Goal: Information Seeking & Learning: Learn about a topic

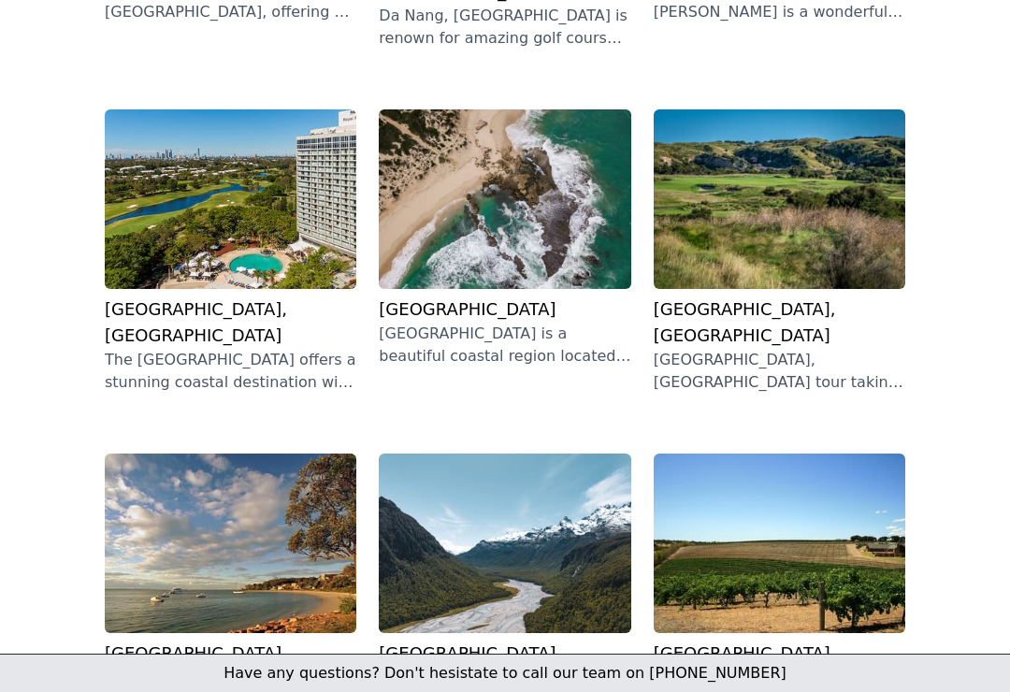
scroll to position [517, 0]
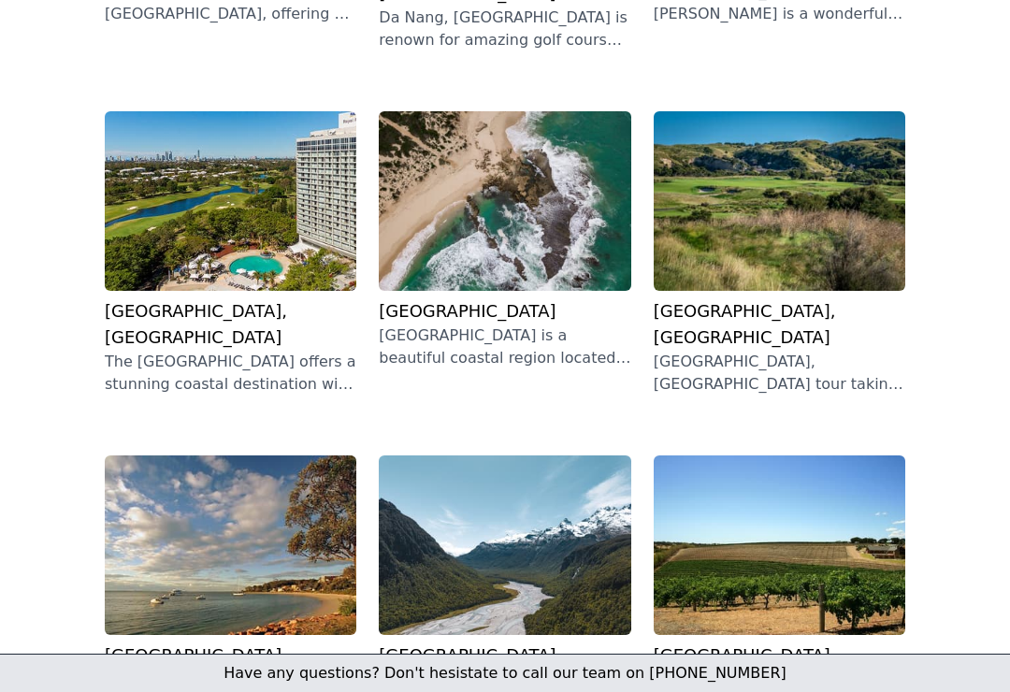
click at [511, 298] on h3 "[GEOGRAPHIC_DATA]" at bounding box center [505, 311] width 252 height 26
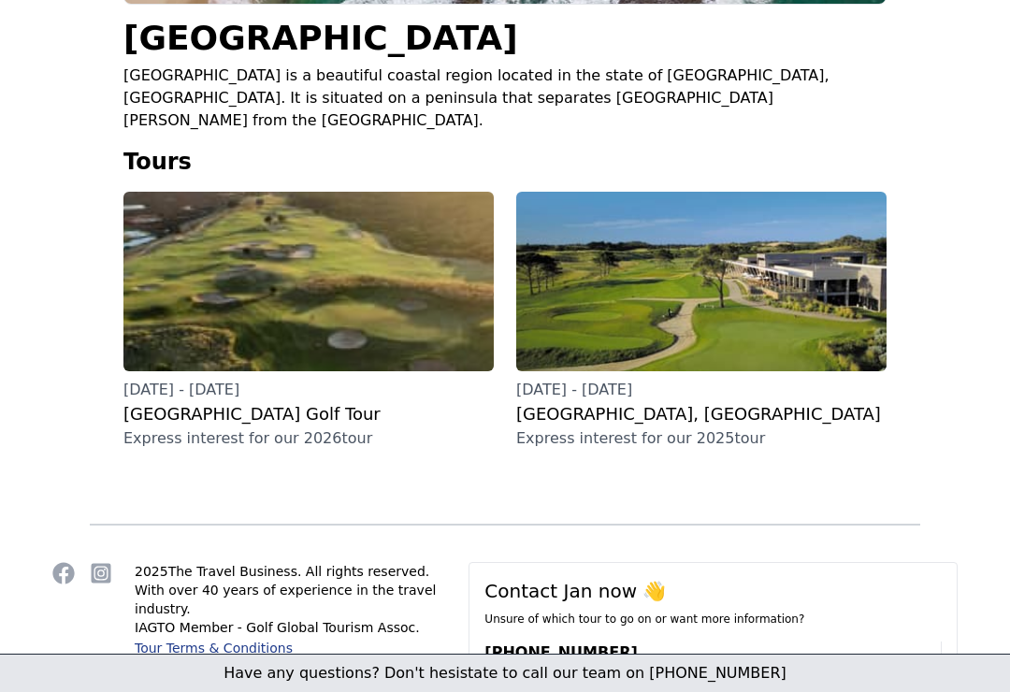
scroll to position [406, 0]
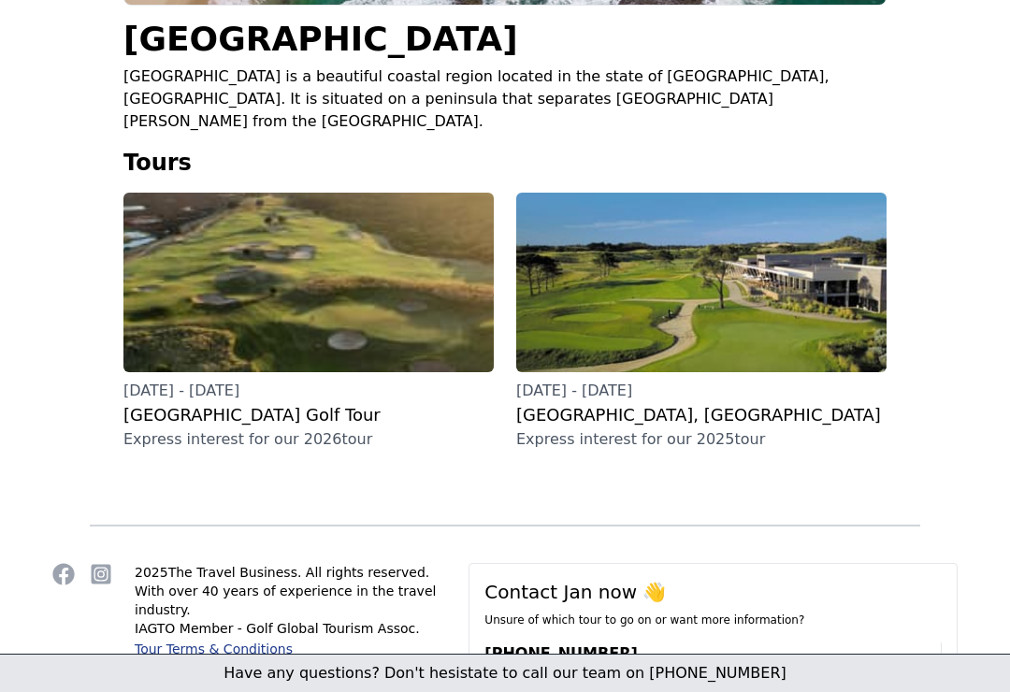
click at [180, 402] on h3 "[GEOGRAPHIC_DATA] Golf Tour" at bounding box center [308, 415] width 370 height 26
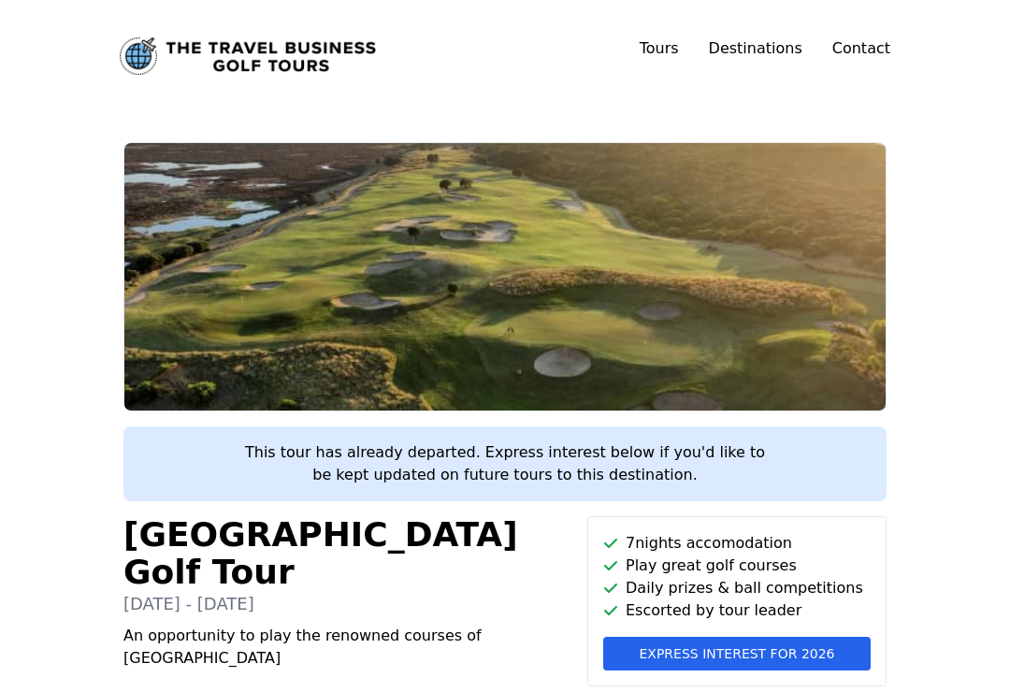
click at [773, 49] on link "Destinations" at bounding box center [756, 48] width 94 height 18
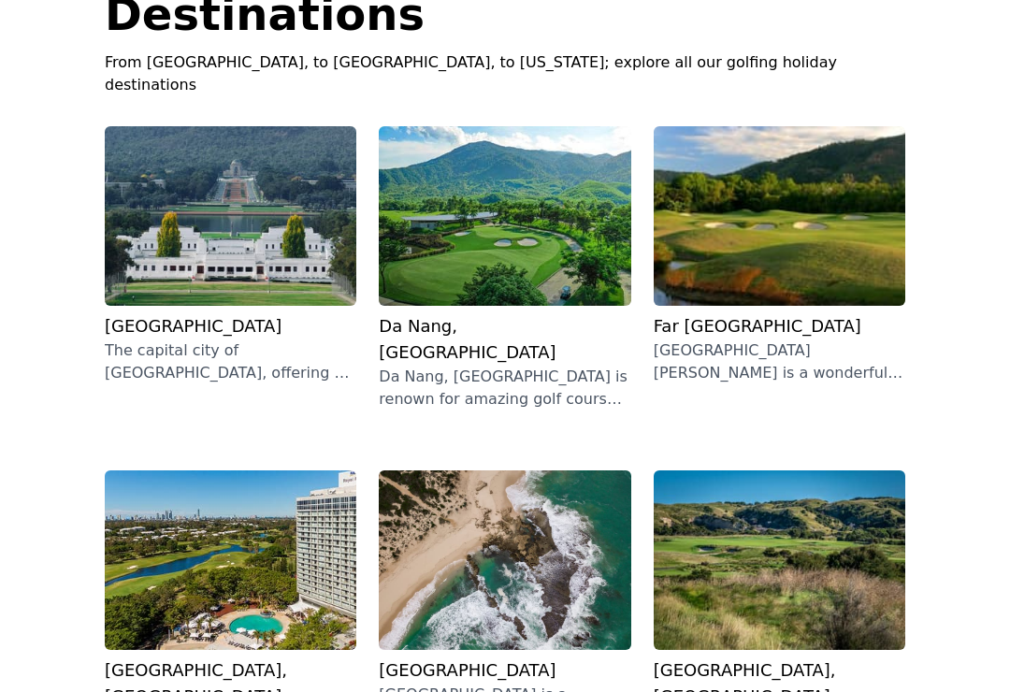
scroll to position [158, 0]
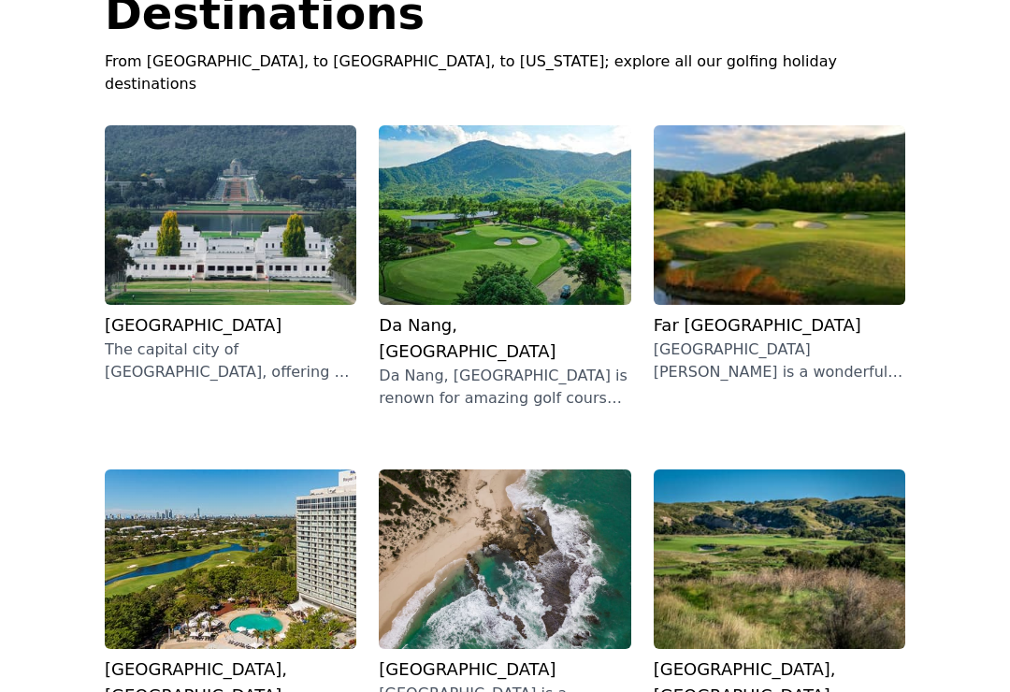
click at [413, 366] on p "Da Nang, [GEOGRAPHIC_DATA] is renown for amazing golf courses. This 10 night to…" at bounding box center [505, 388] width 252 height 45
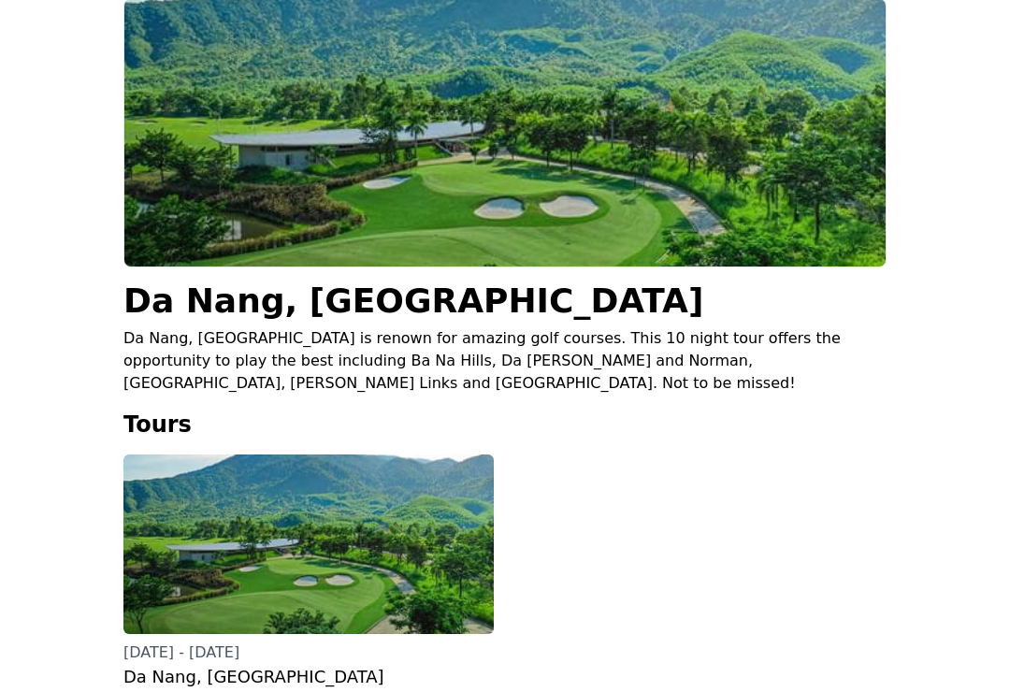
scroll to position [105, 0]
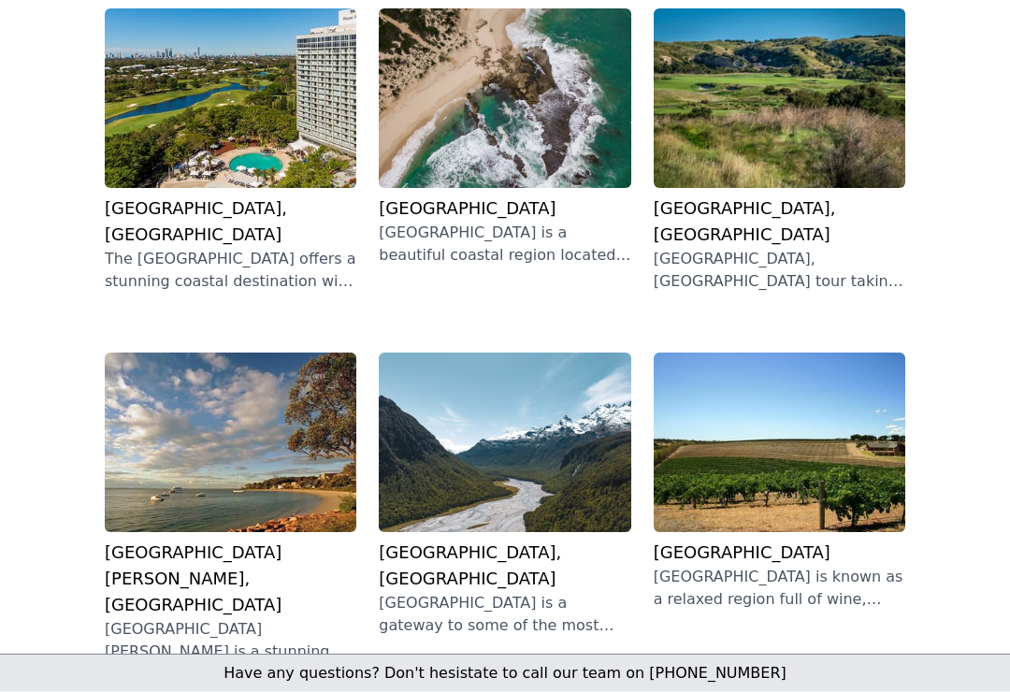
scroll to position [621, 0]
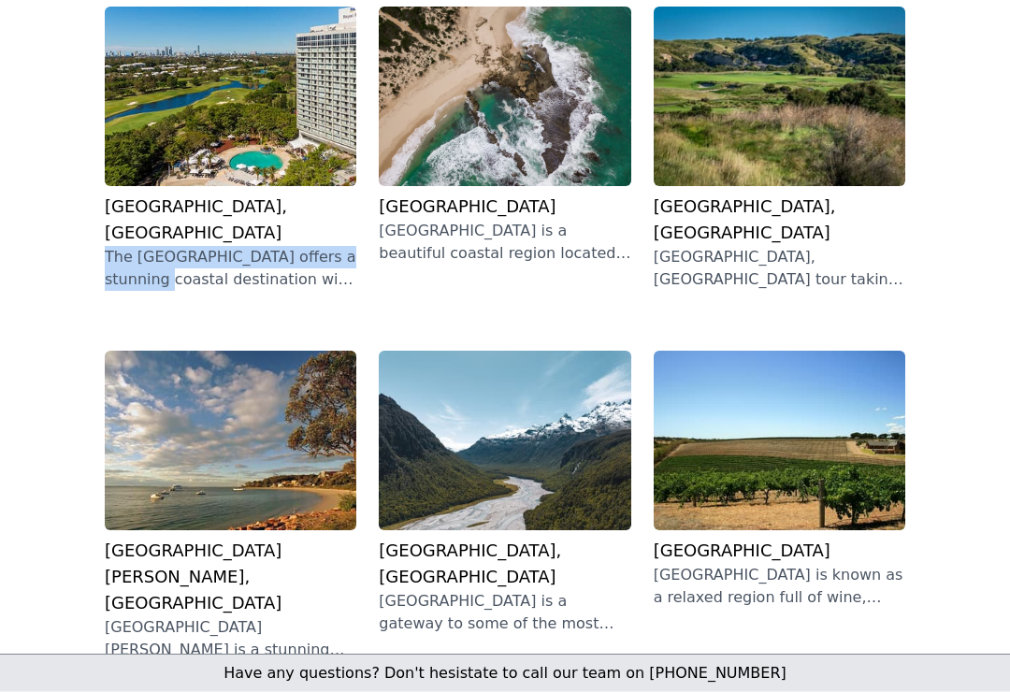
click at [779, 194] on h3 "[GEOGRAPHIC_DATA], [GEOGRAPHIC_DATA]" at bounding box center [780, 220] width 252 height 52
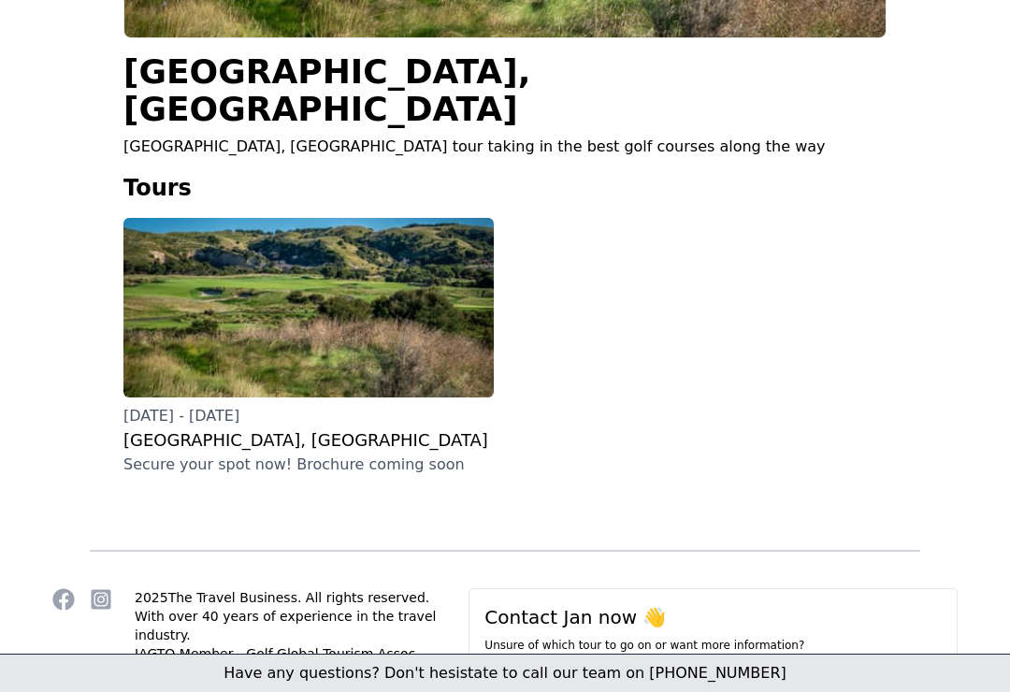
scroll to position [403, 0]
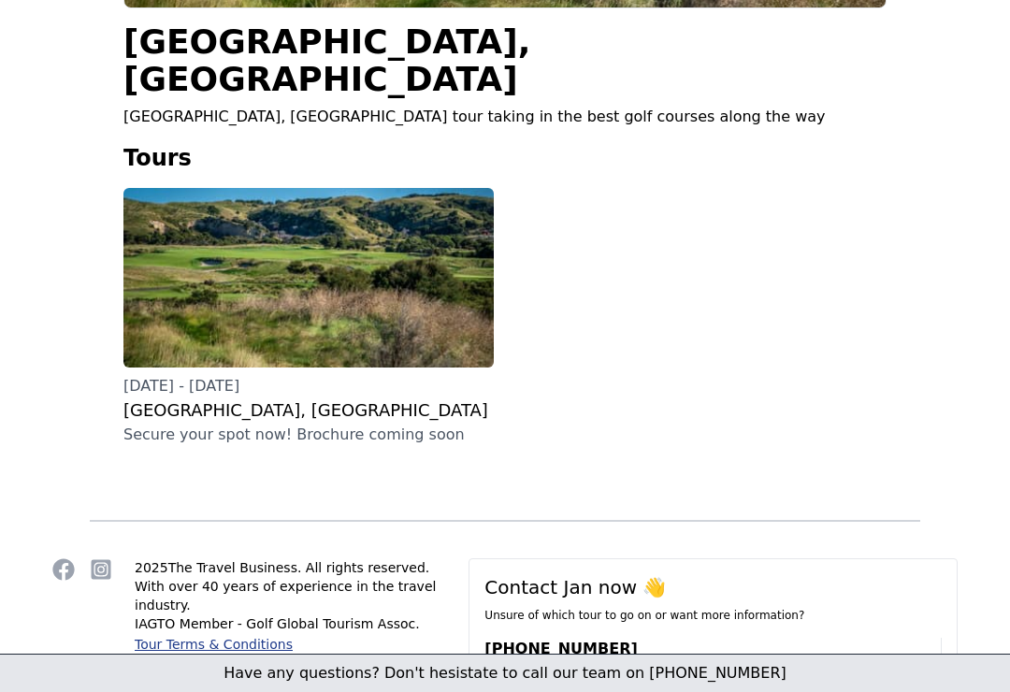
click at [55, 262] on div "[GEOGRAPHIC_DATA], [GEOGRAPHIC_DATA] [GEOGRAPHIC_DATA], [GEOGRAPHIC_DATA] tour …" at bounding box center [505, 77] width 1010 height 737
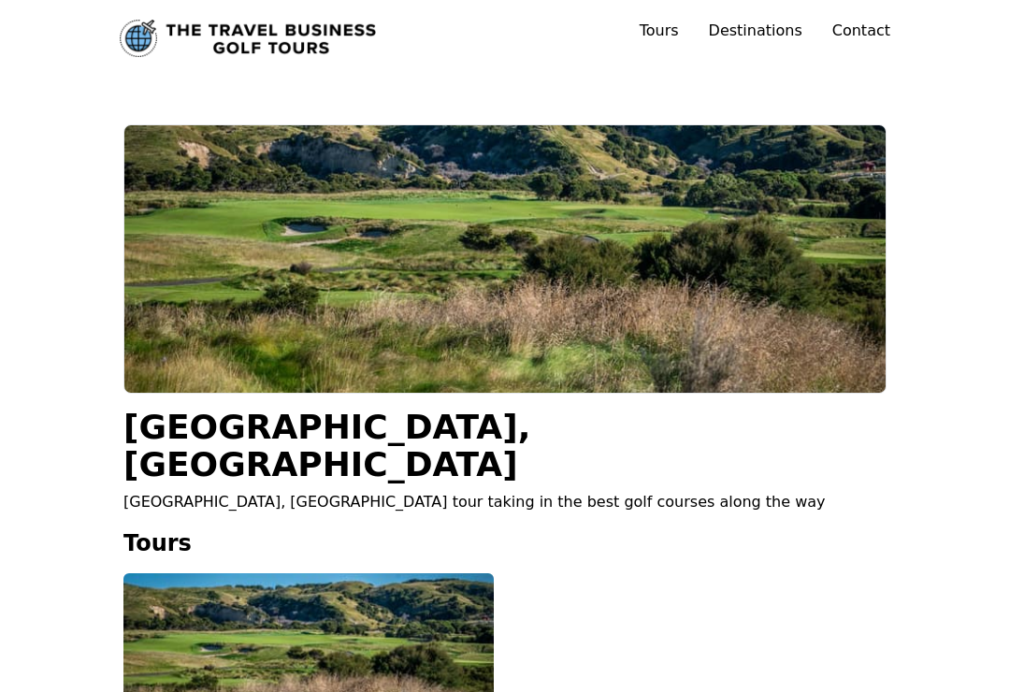
scroll to position [0, 0]
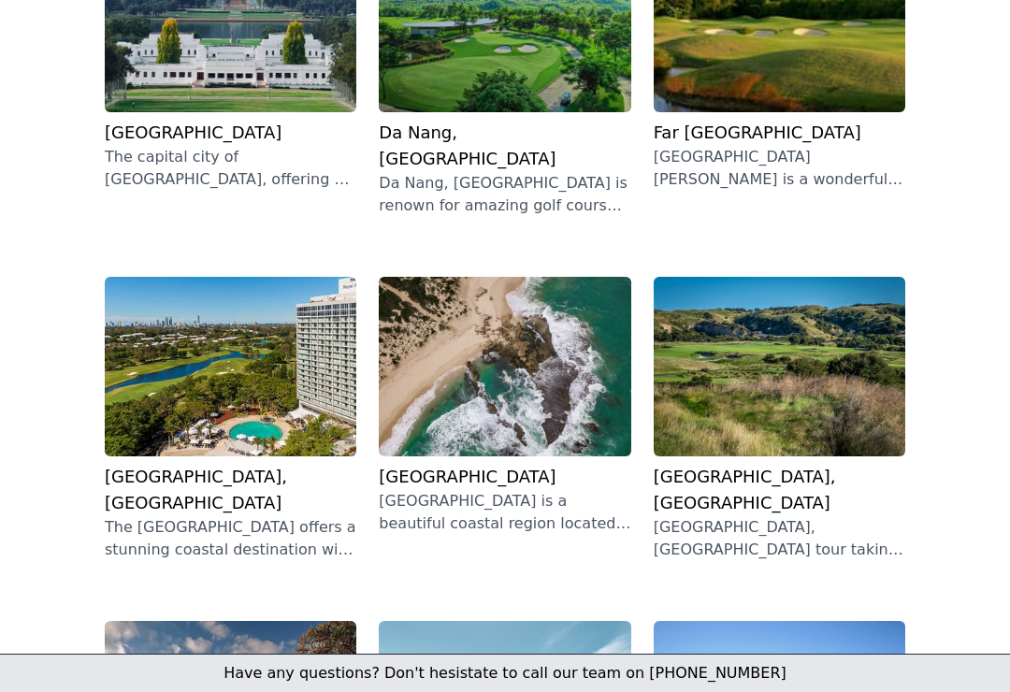
scroll to position [350, 0]
